Goal: Task Accomplishment & Management: Manage account settings

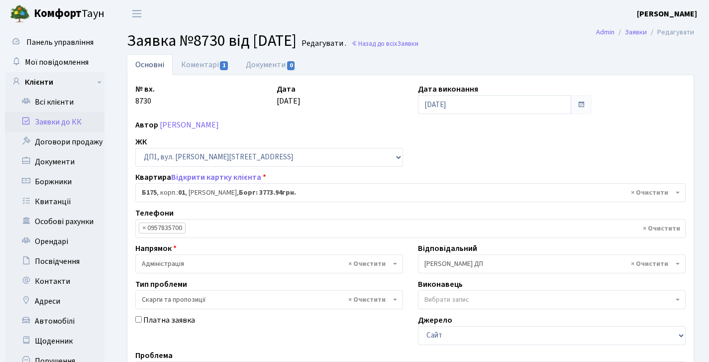
select select "30586"
select select "55"
click at [70, 119] on link "Заявки до КК" at bounding box center [55, 122] width 100 height 20
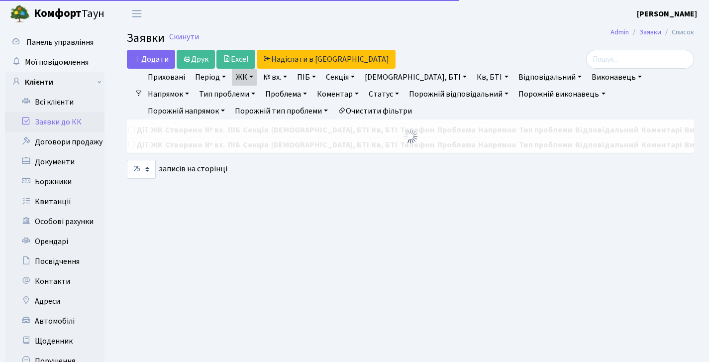
select select "25"
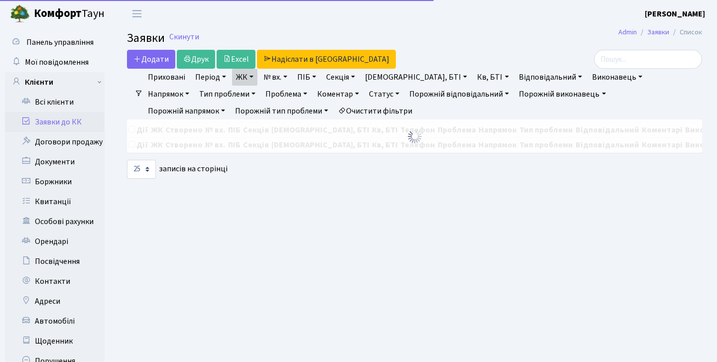
select select "25"
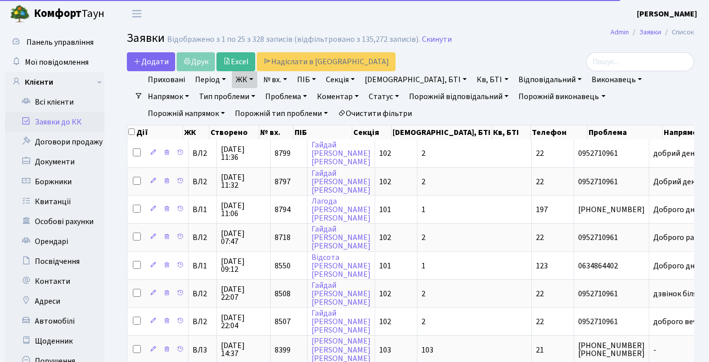
select select "25"
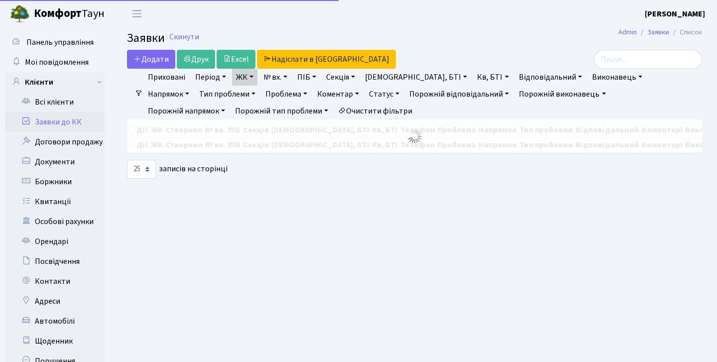
select select "25"
